Goal: Information Seeking & Learning: Learn about a topic

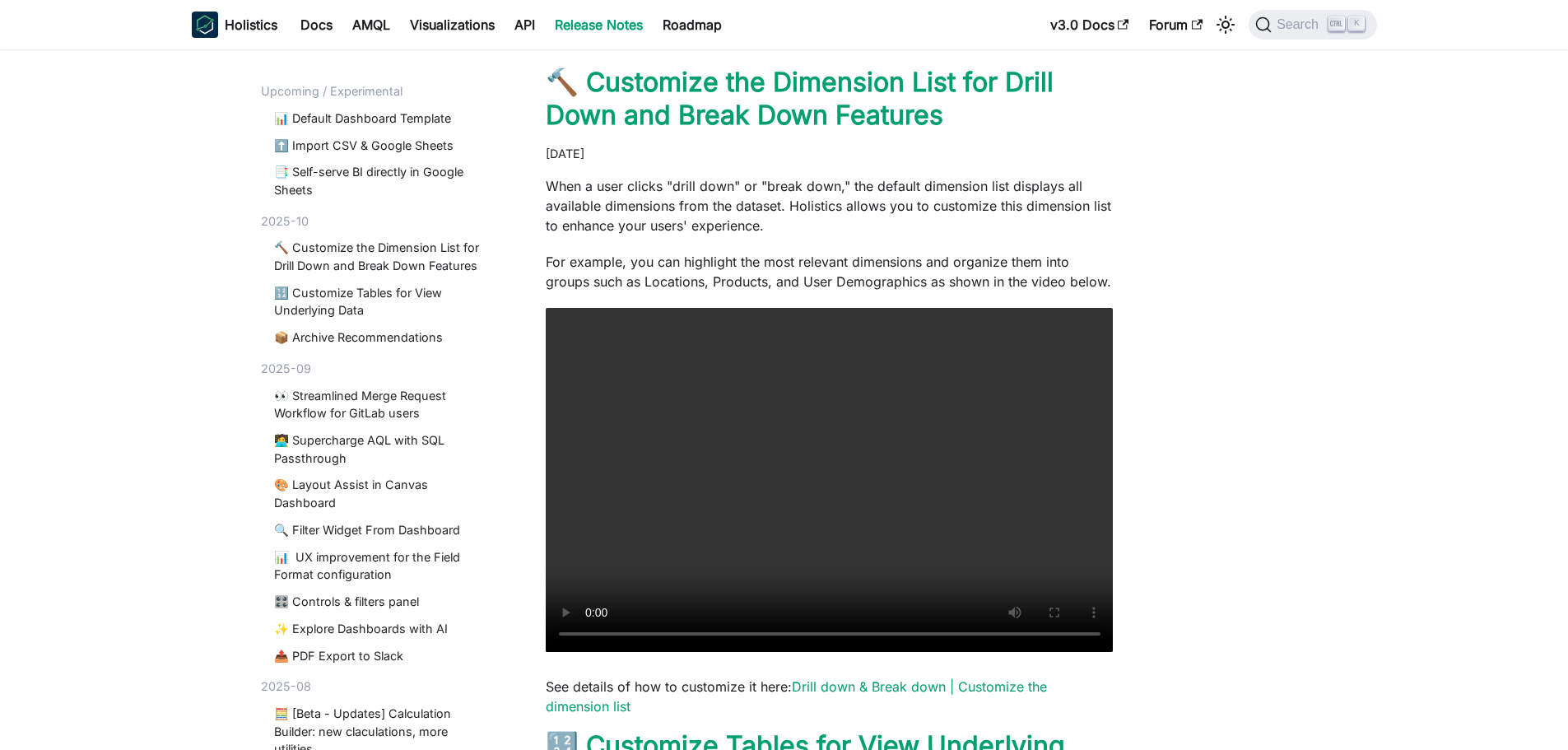
scroll to position [119, 0]
click at [707, 270] on p "For example, you can highlight the most relevant dimensions and organize them i…" at bounding box center [830, 271] width 568 height 40
click at [733, 267] on p "For example, you can highlight the most relevant dimensions and organize them i…" at bounding box center [830, 271] width 568 height 40
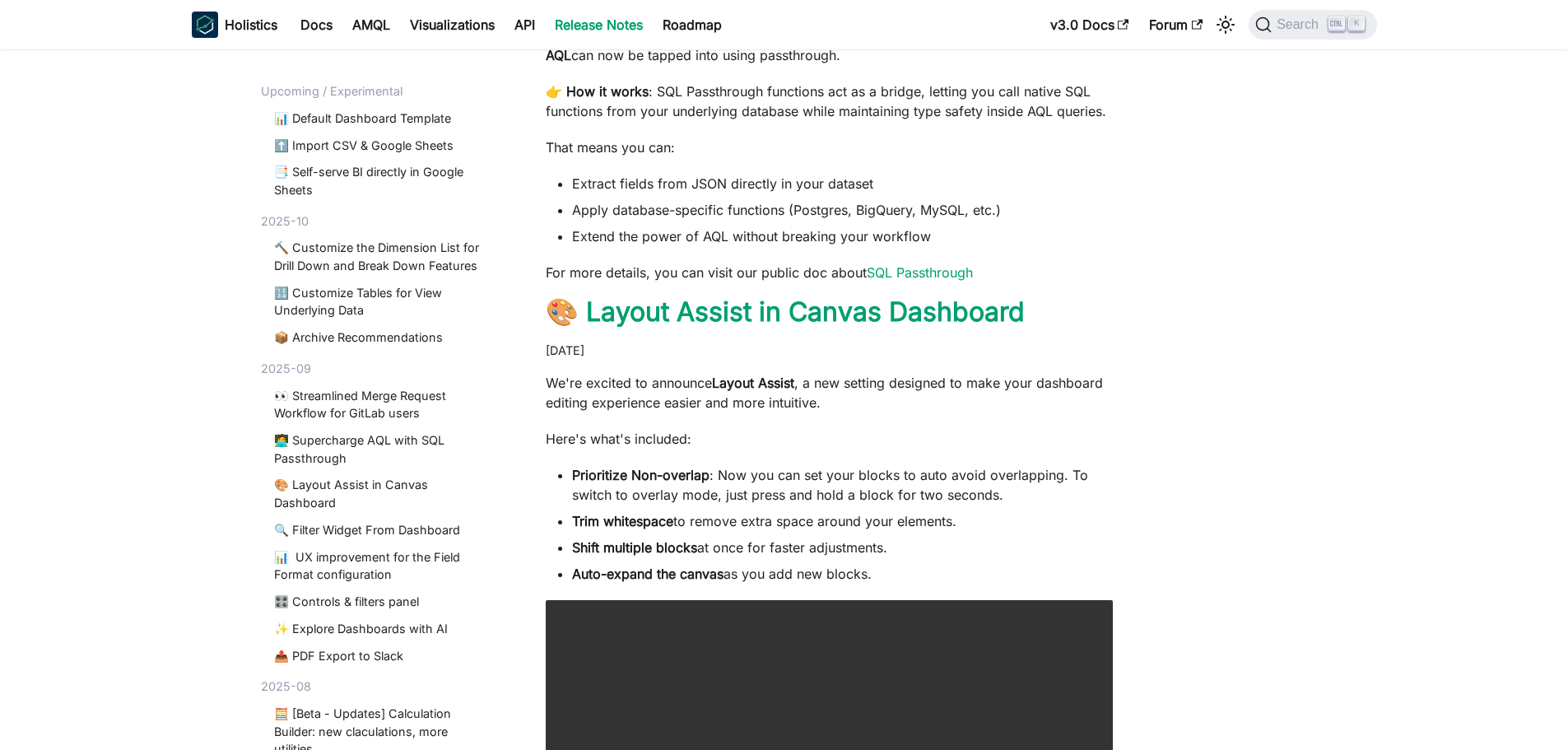
scroll to position [5340, 0]
click at [515, 27] on link "API" at bounding box center [525, 25] width 41 height 27
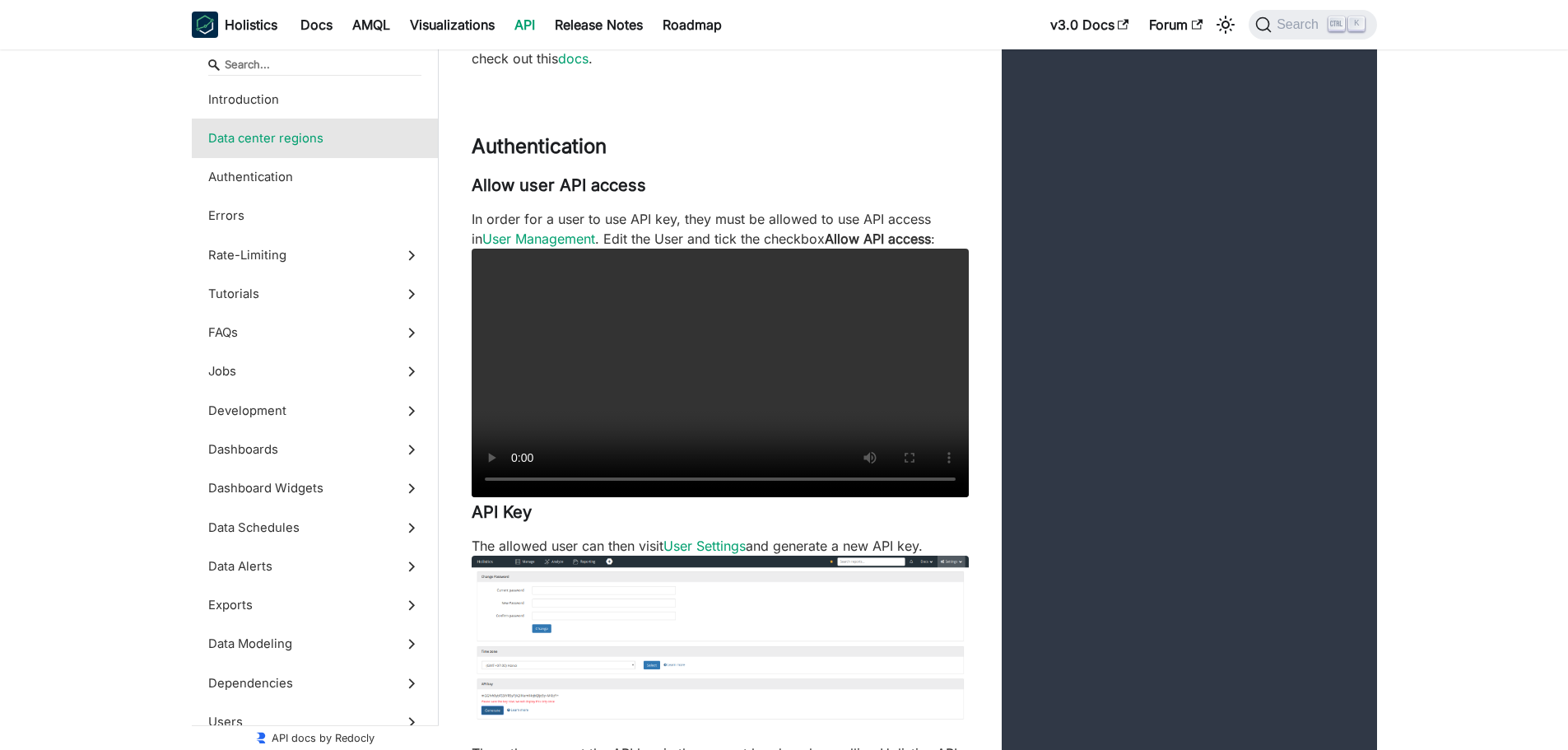
scroll to position [907, 0]
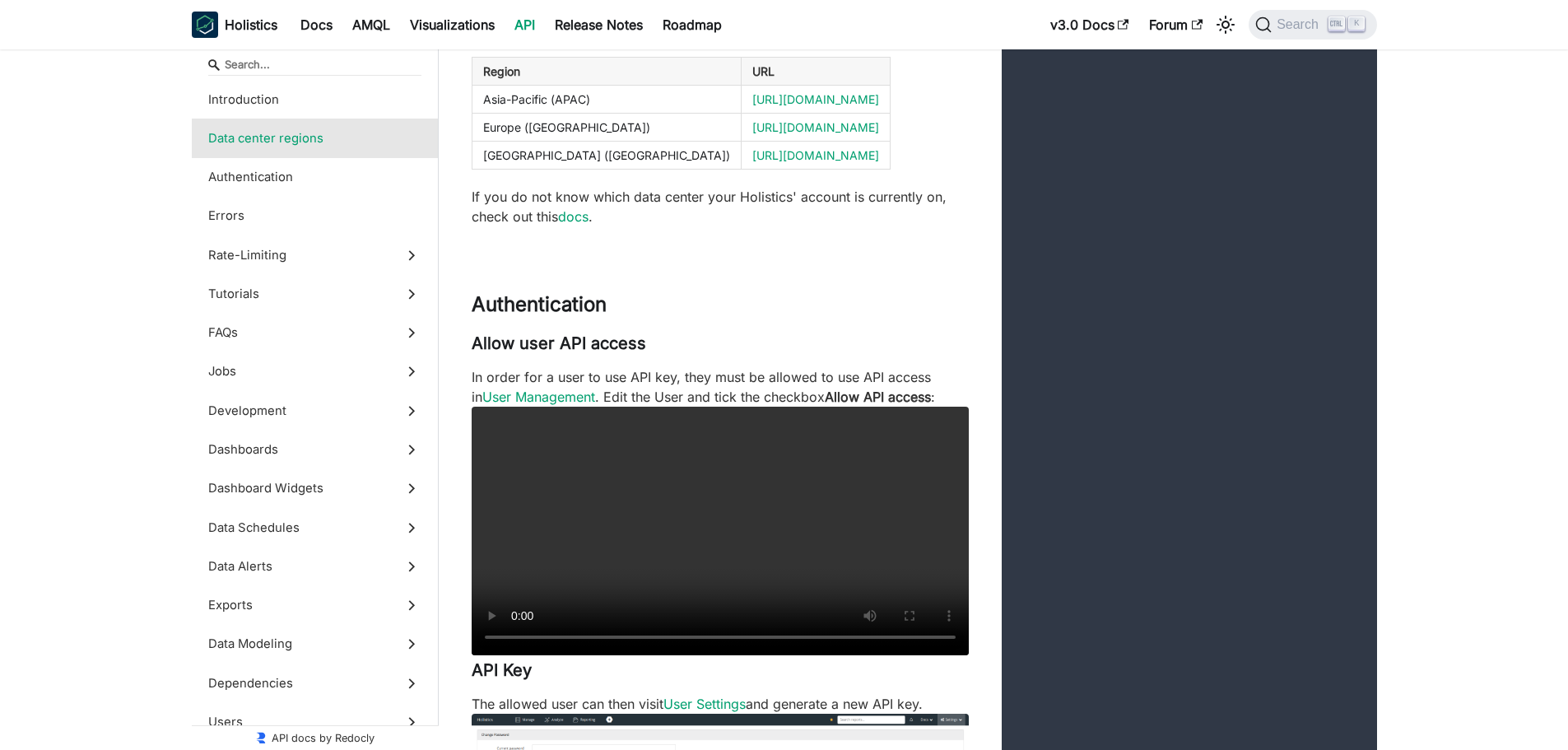
scroll to position [147, 0]
